Goal: Information Seeking & Learning: Learn about a topic

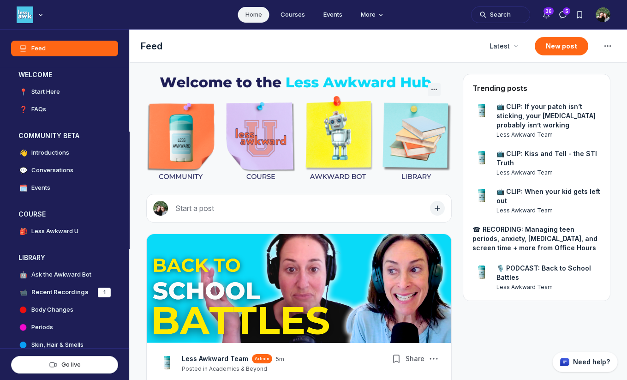
scroll to position [2598, 1767]
click at [69, 230] on h4 "Less Awkward U" at bounding box center [54, 230] width 47 height 9
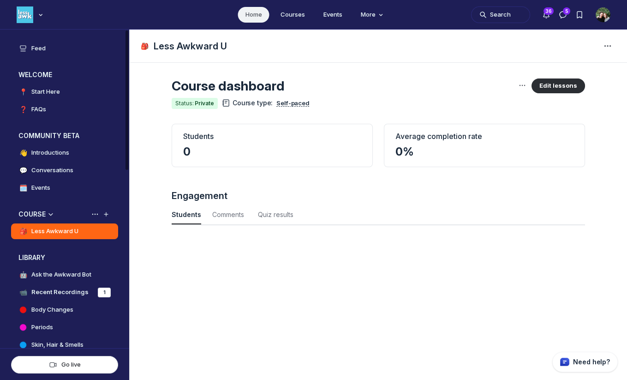
scroll to position [1248, 3045]
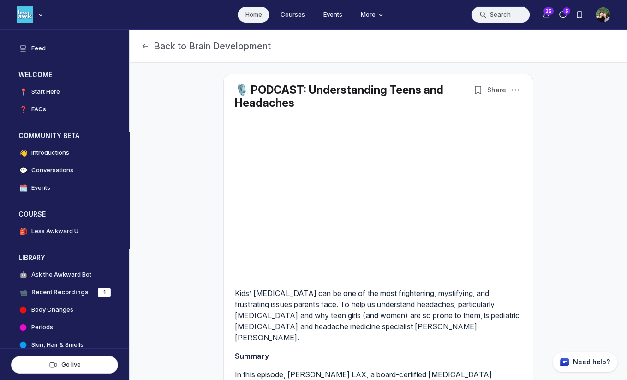
click at [499, 20] on button "Search" at bounding box center [500, 14] width 59 height 17
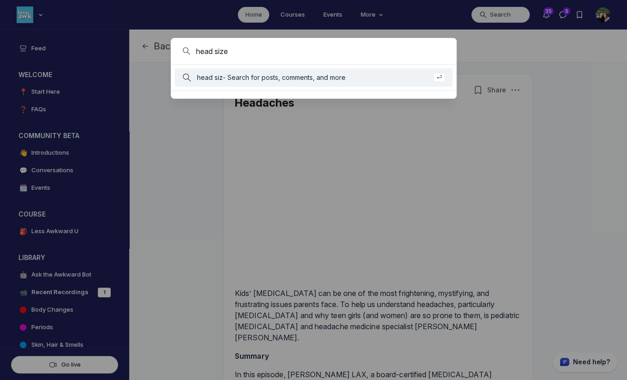
type input "head size"
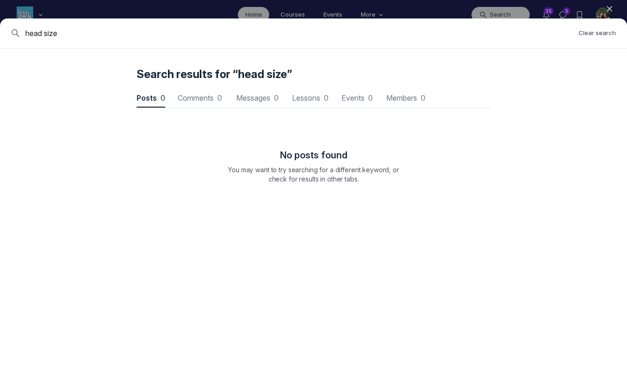
scroll to position [1248, 2780]
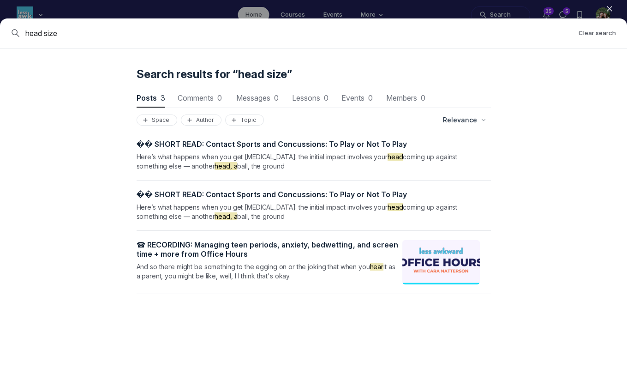
click at [312, 142] on span "� � ️ S H O R T R E A D : C o n t a c t S p o r t s a n d C o n c u s s i o n s…" at bounding box center [272, 143] width 271 height 9
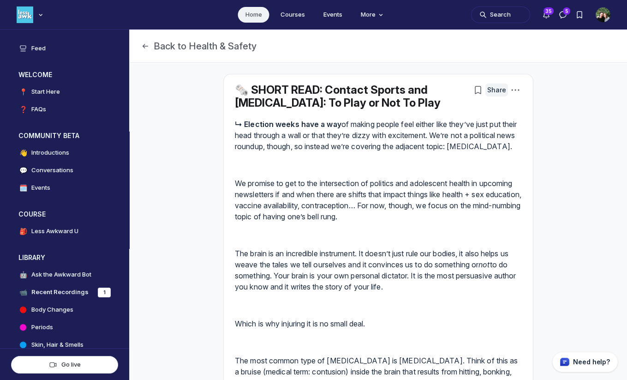
click at [499, 87] on span "Share" at bounding box center [496, 89] width 19 height 9
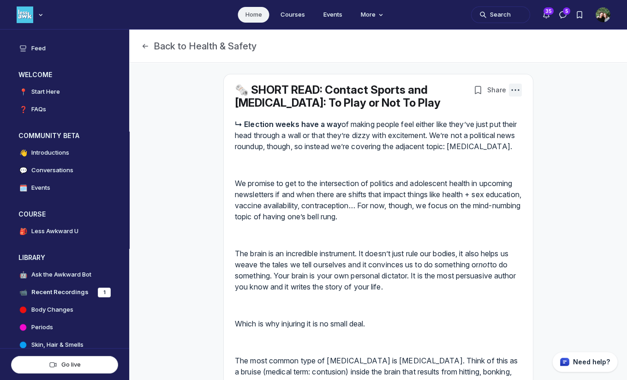
click at [516, 90] on icon "Post actions" at bounding box center [515, 89] width 9 height 9
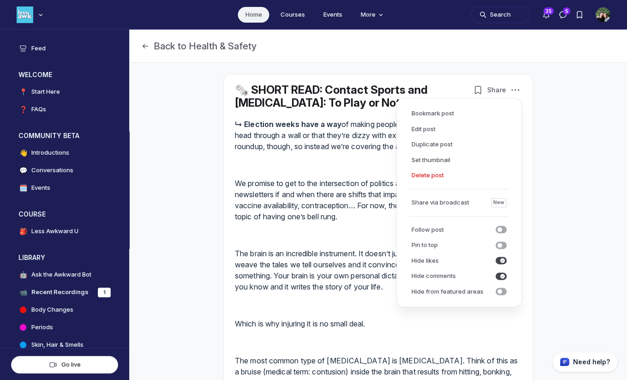
click at [340, 152] on p "↳ Election weeks have a way of making people feel either like they’ve just put …" at bounding box center [378, 135] width 287 height 33
